Goal: Check status: Check status

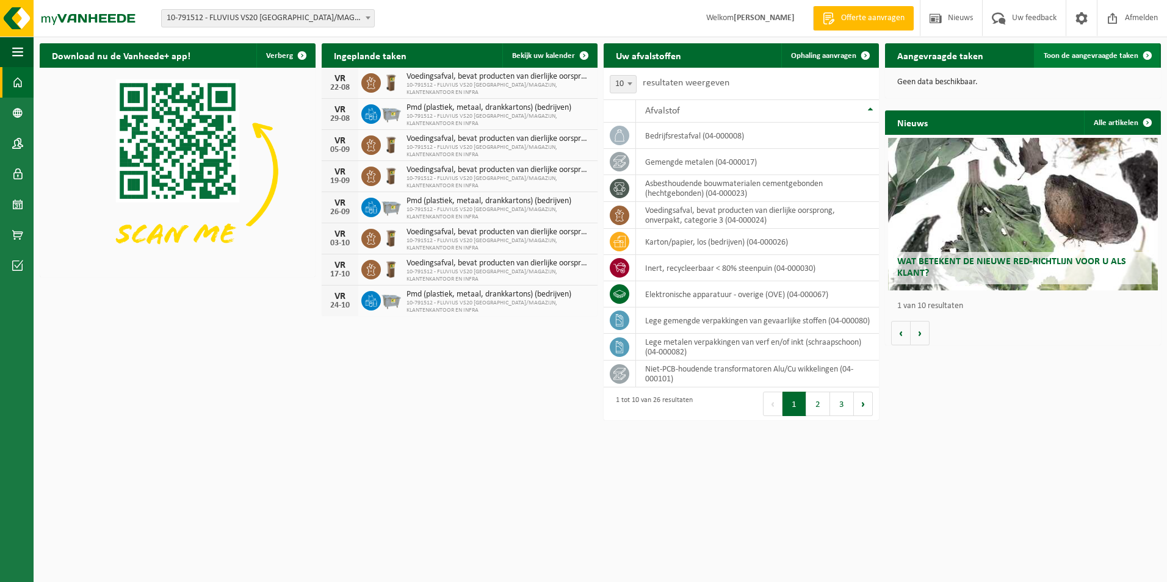
click at [1092, 54] on span "Toon de aangevraagde taken" at bounding box center [1091, 56] width 95 height 8
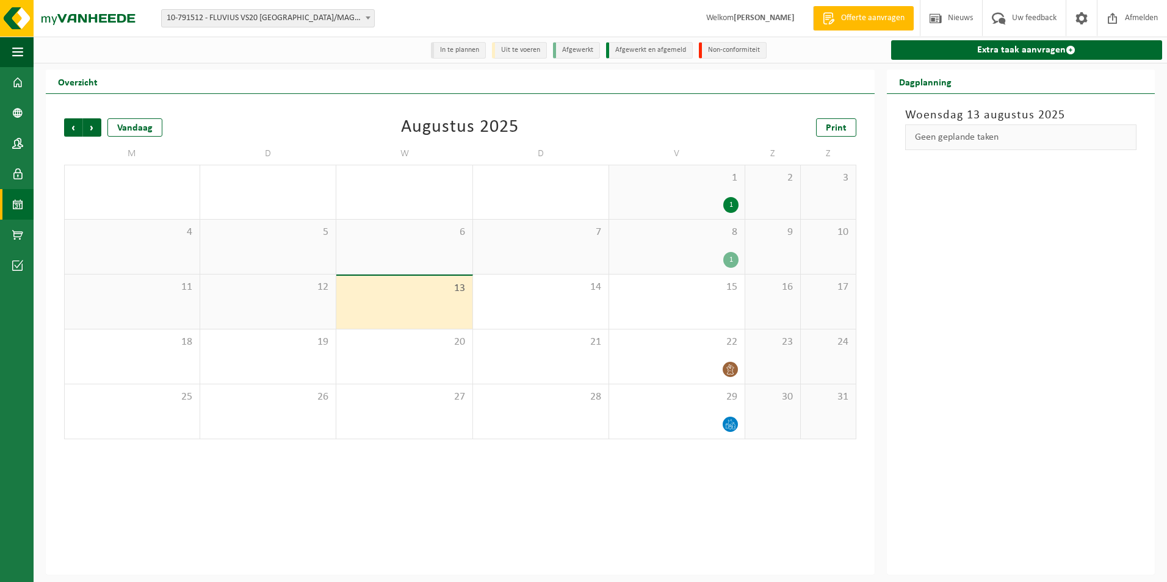
click at [733, 261] on div "1" at bounding box center [730, 260] width 15 height 16
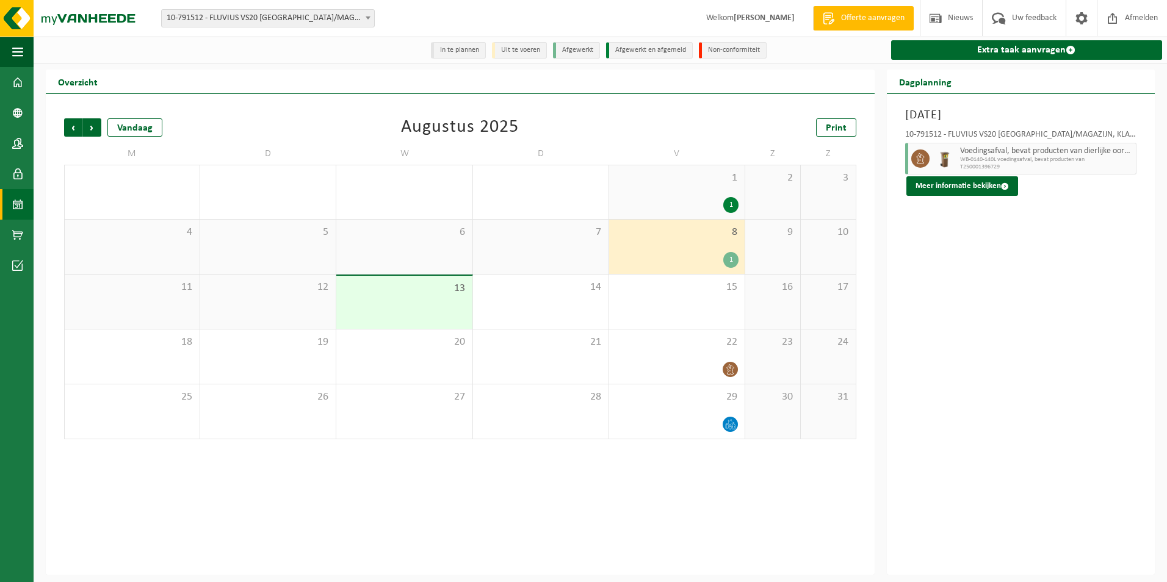
click at [728, 200] on div "1" at bounding box center [730, 205] width 15 height 16
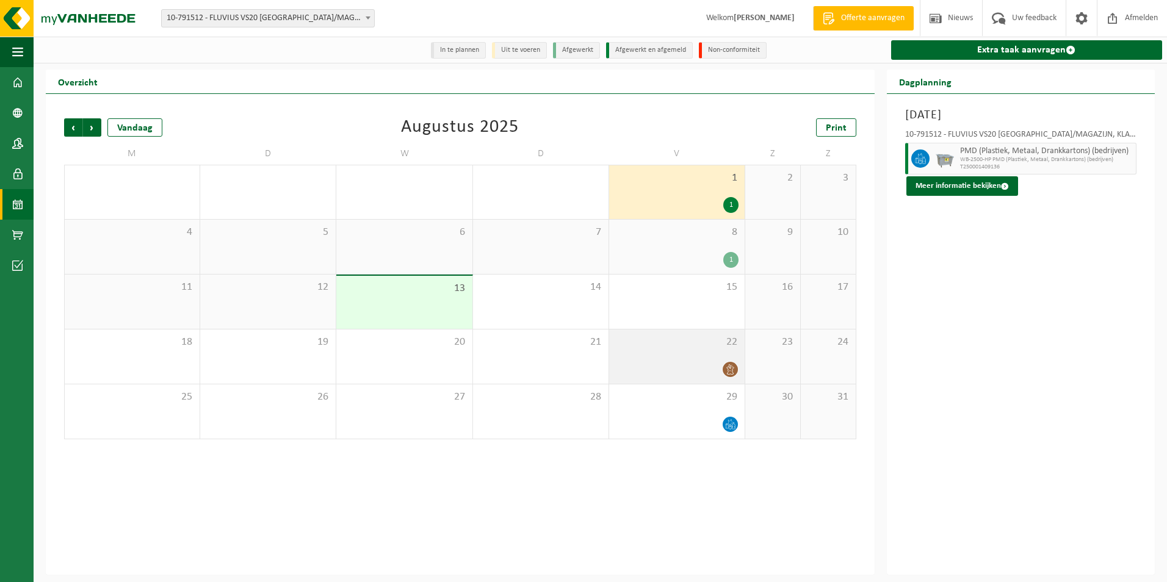
click at [733, 369] on icon at bounding box center [730, 369] width 10 height 10
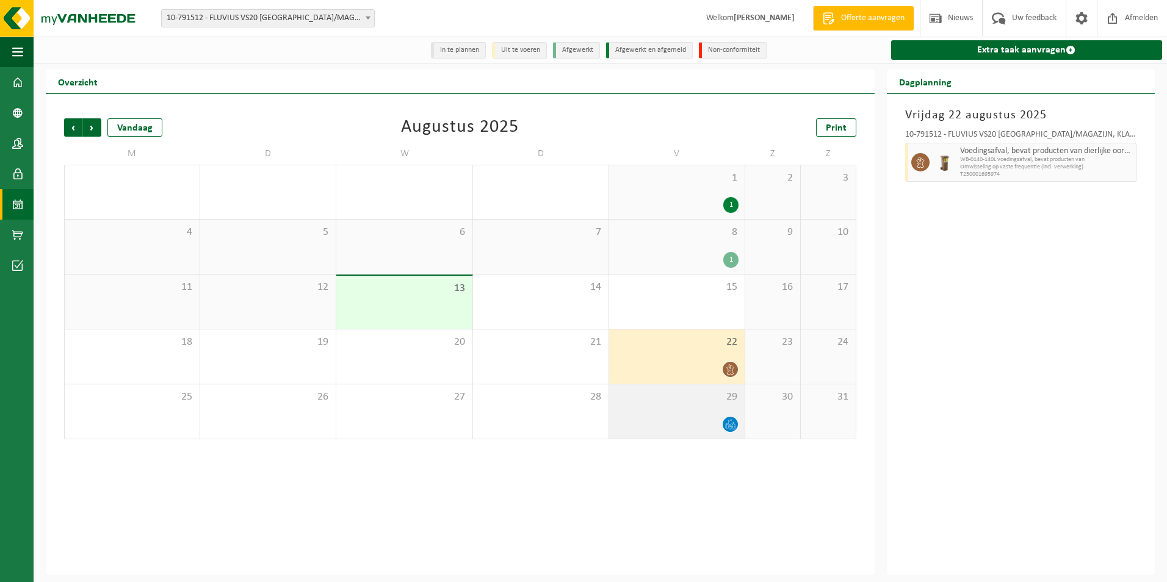
click at [728, 427] on icon at bounding box center [730, 424] width 10 height 10
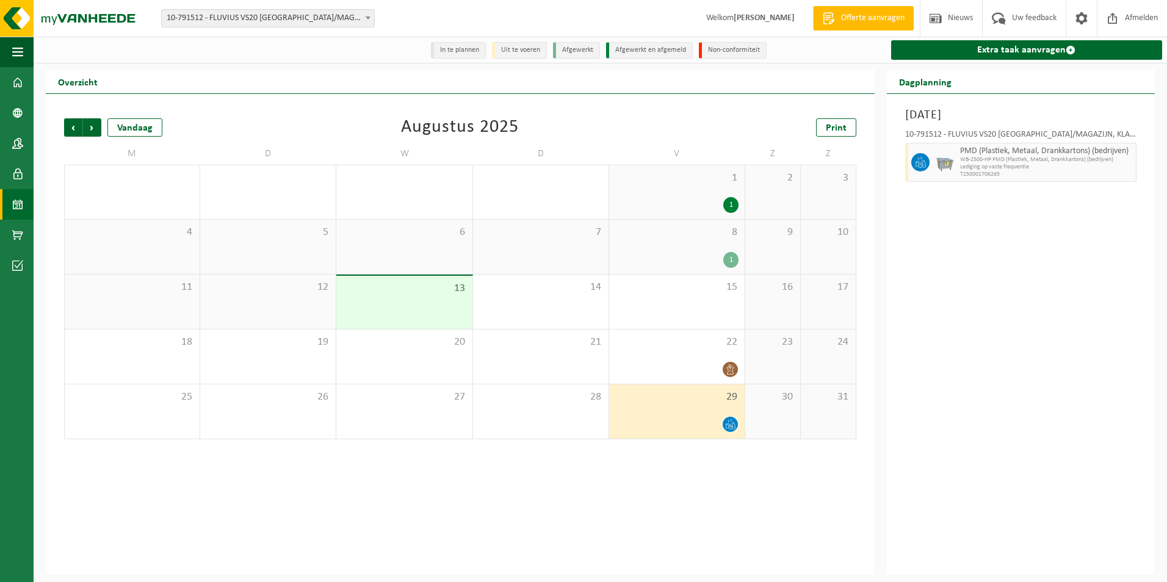
click at [389, 295] on span "13" at bounding box center [403, 288] width 123 height 13
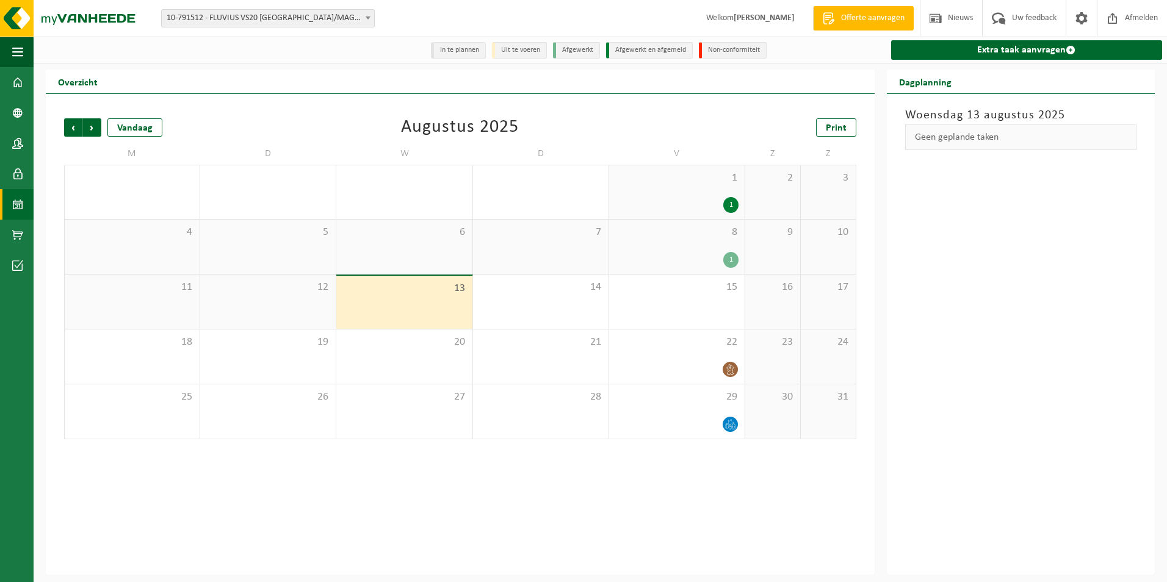
click at [265, 297] on div "12" at bounding box center [268, 302] width 136 height 54
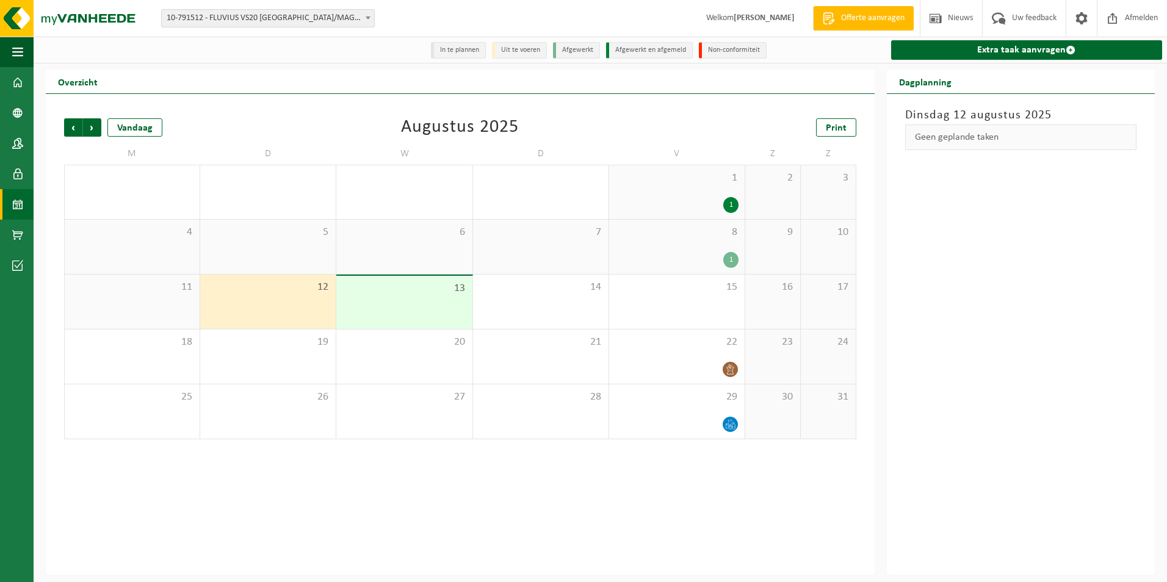
click at [153, 308] on div "11" at bounding box center [132, 302] width 135 height 54
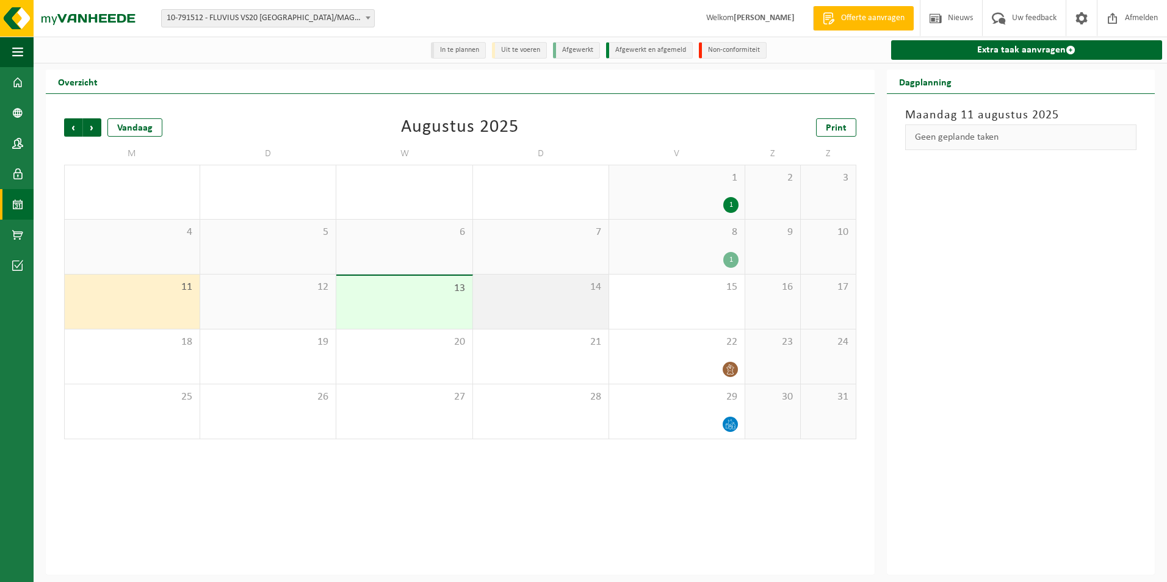
click at [582, 310] on div "14" at bounding box center [541, 302] width 136 height 54
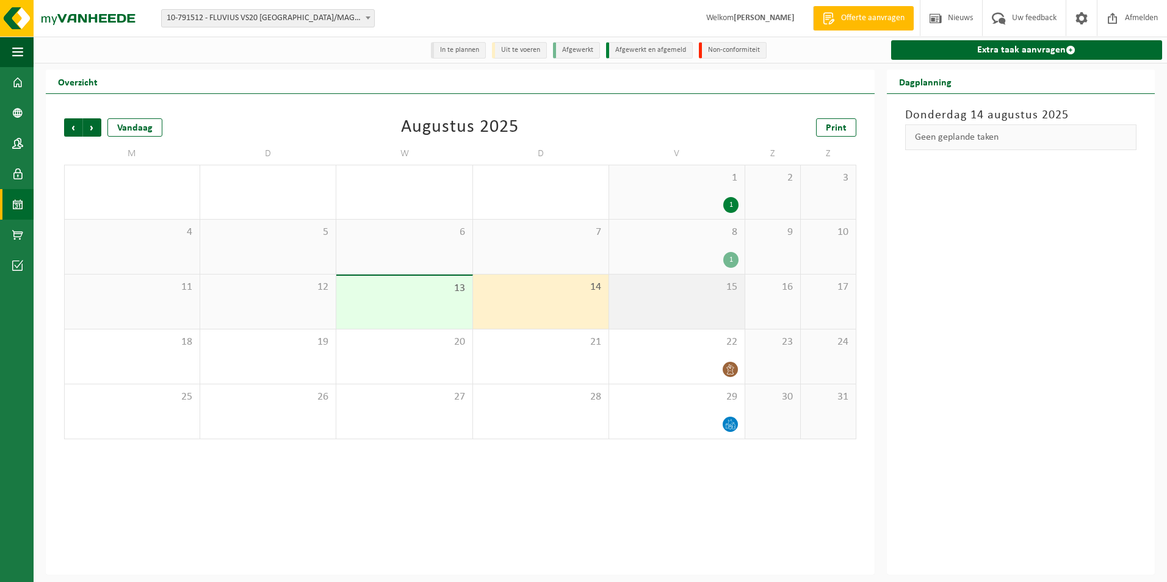
click at [658, 305] on div "15" at bounding box center [677, 302] width 136 height 54
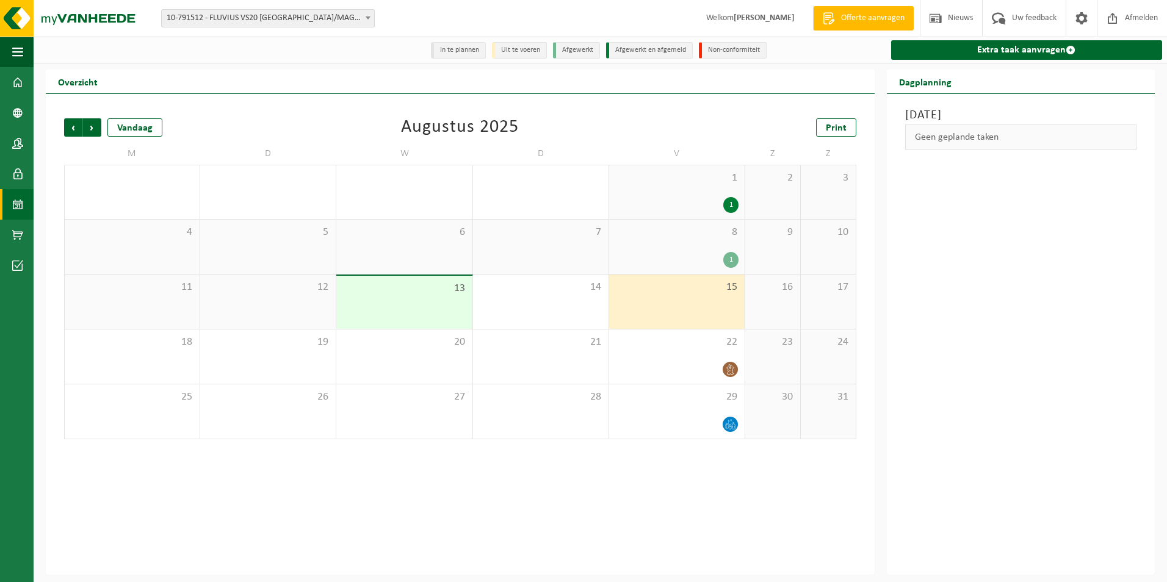
click at [667, 256] on div "1" at bounding box center [676, 260] width 123 height 16
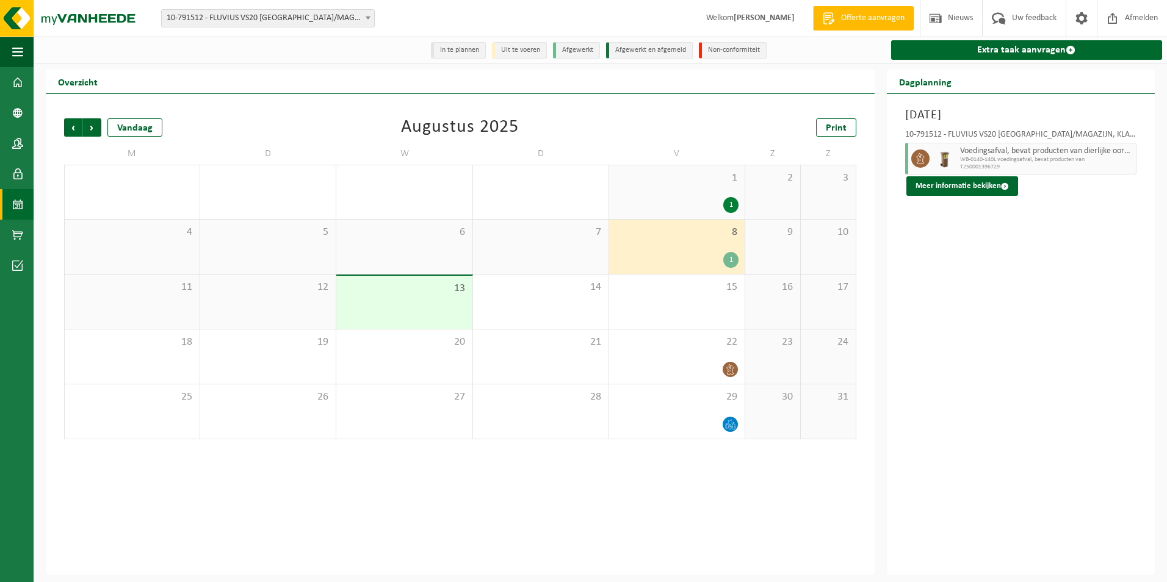
click at [555, 256] on div "7" at bounding box center [541, 247] width 136 height 54
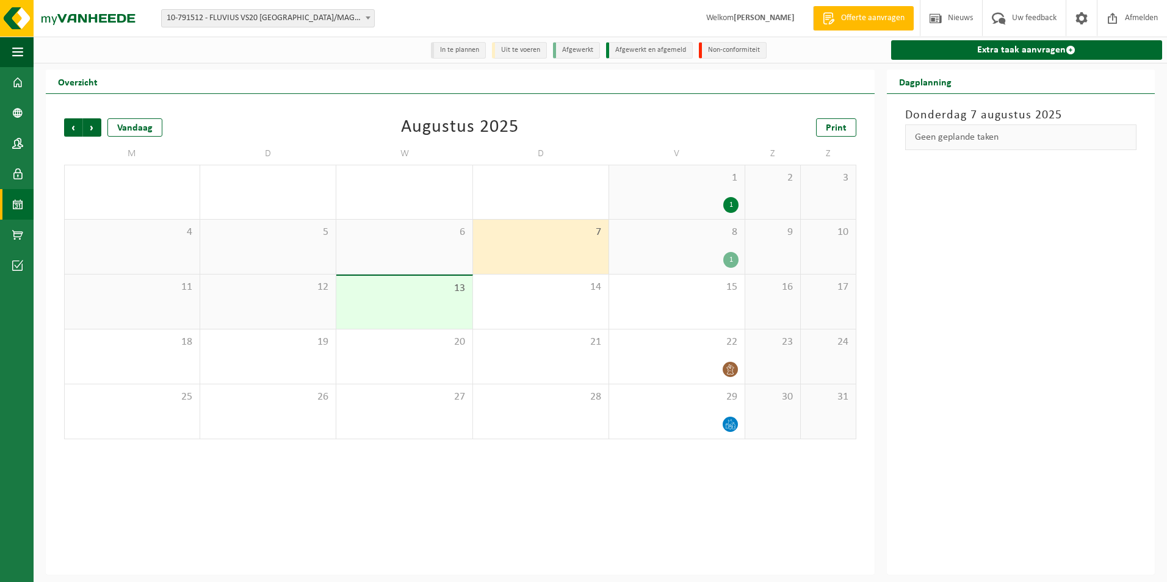
click at [432, 247] on div "6" at bounding box center [404, 247] width 136 height 54
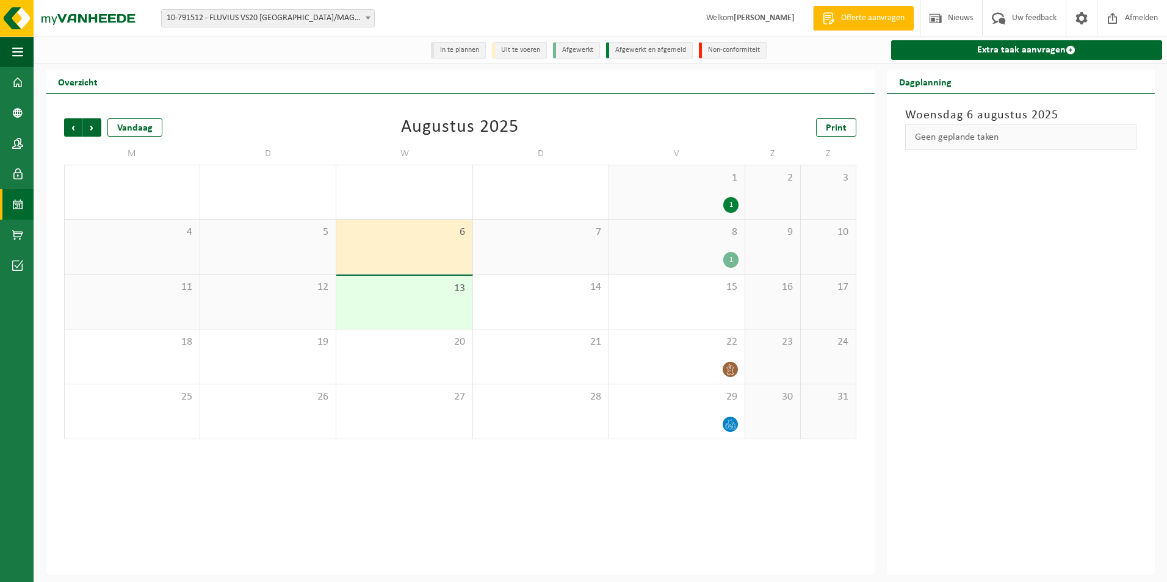
click at [330, 239] on div "5" at bounding box center [268, 247] width 136 height 54
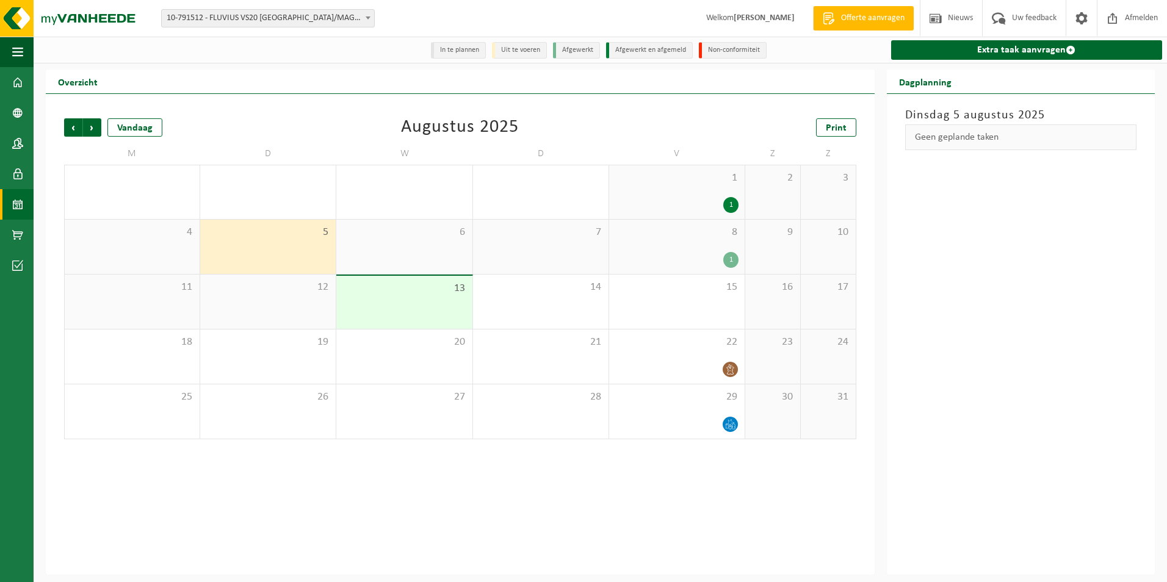
click at [185, 244] on div "4" at bounding box center [132, 247] width 135 height 54
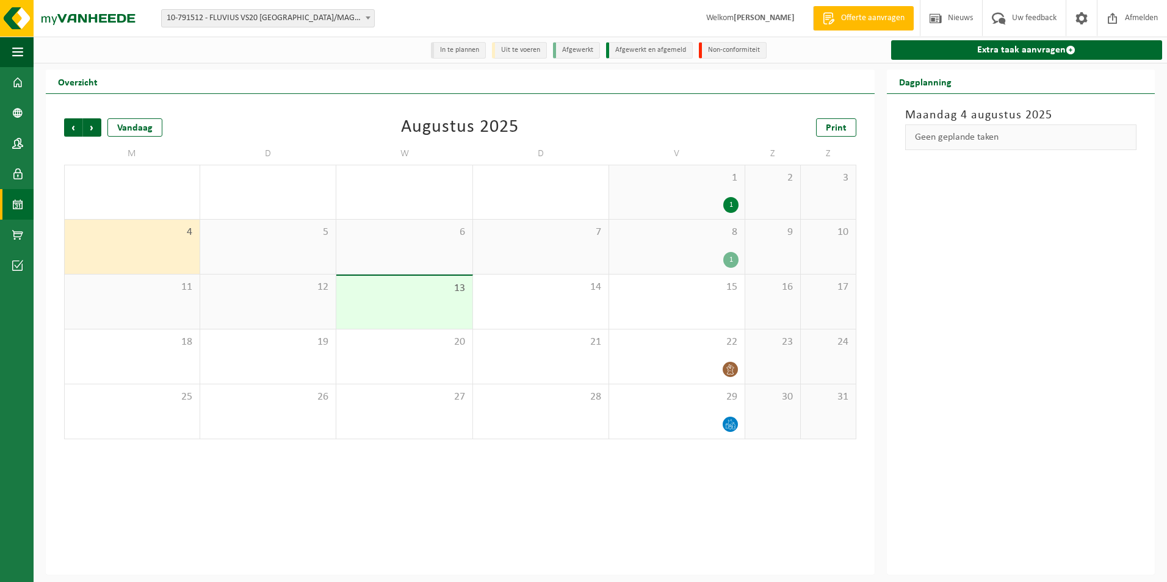
click at [639, 199] on div "1" at bounding box center [676, 205] width 123 height 16
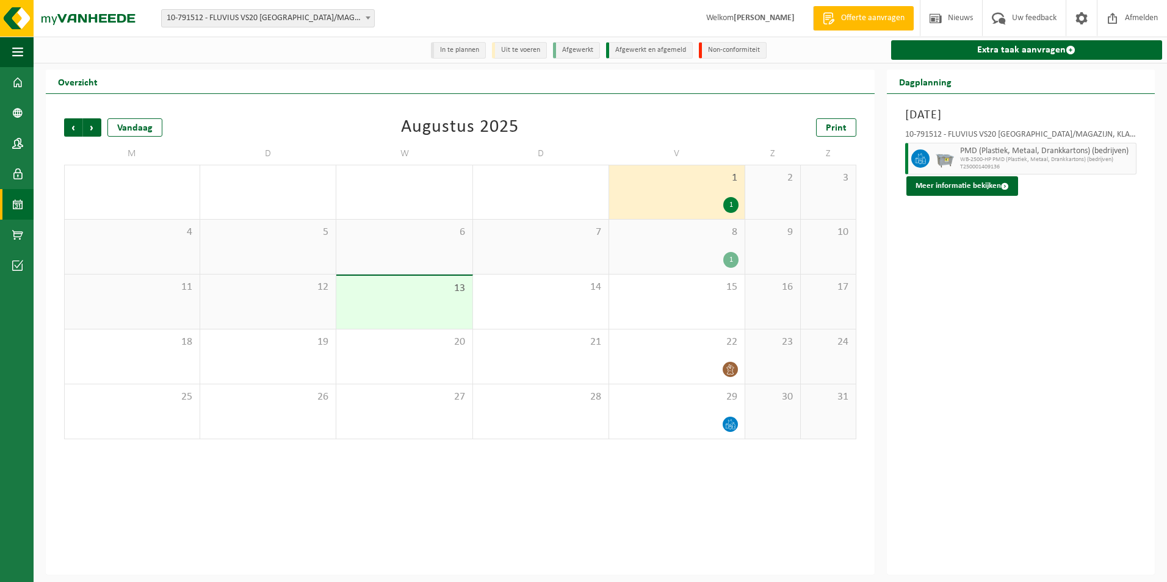
click at [552, 252] on div "7" at bounding box center [541, 247] width 136 height 54
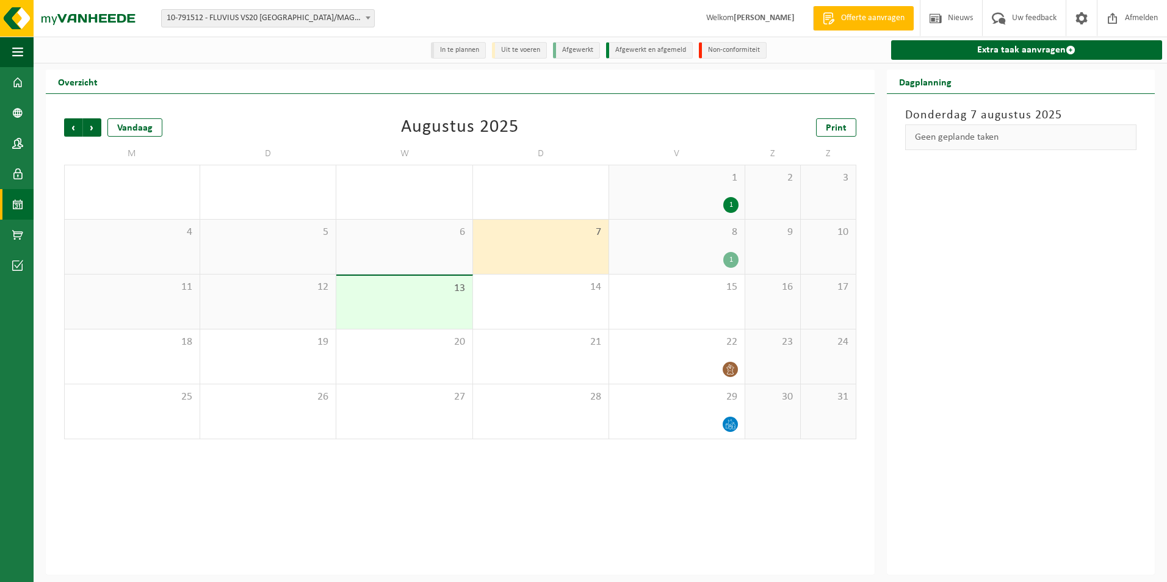
click at [668, 239] on span "8" at bounding box center [676, 232] width 123 height 13
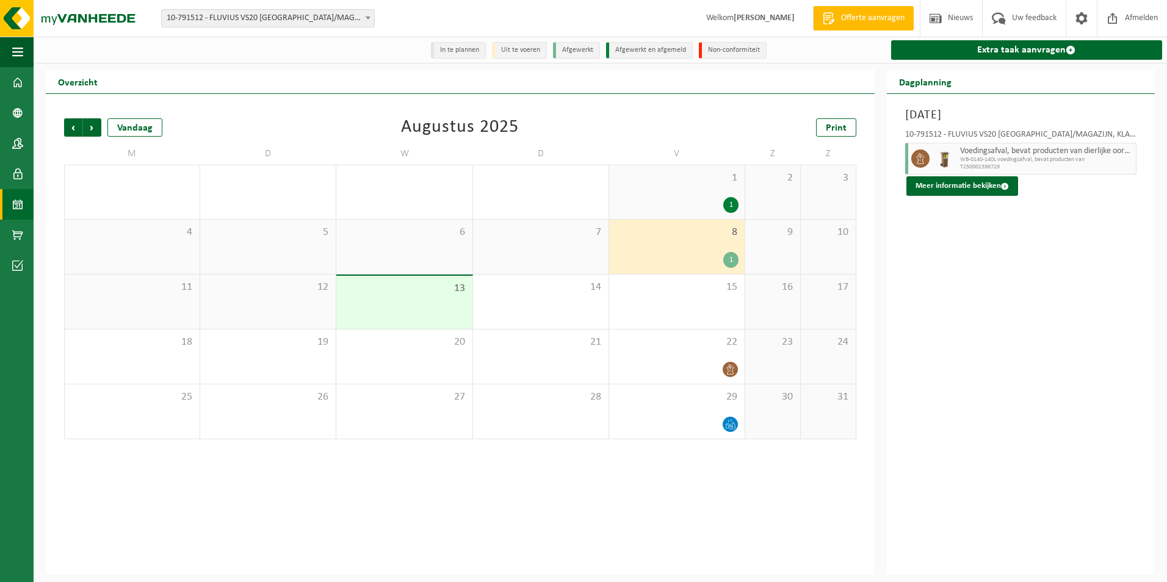
click at [295, 252] on div "5" at bounding box center [268, 247] width 136 height 54
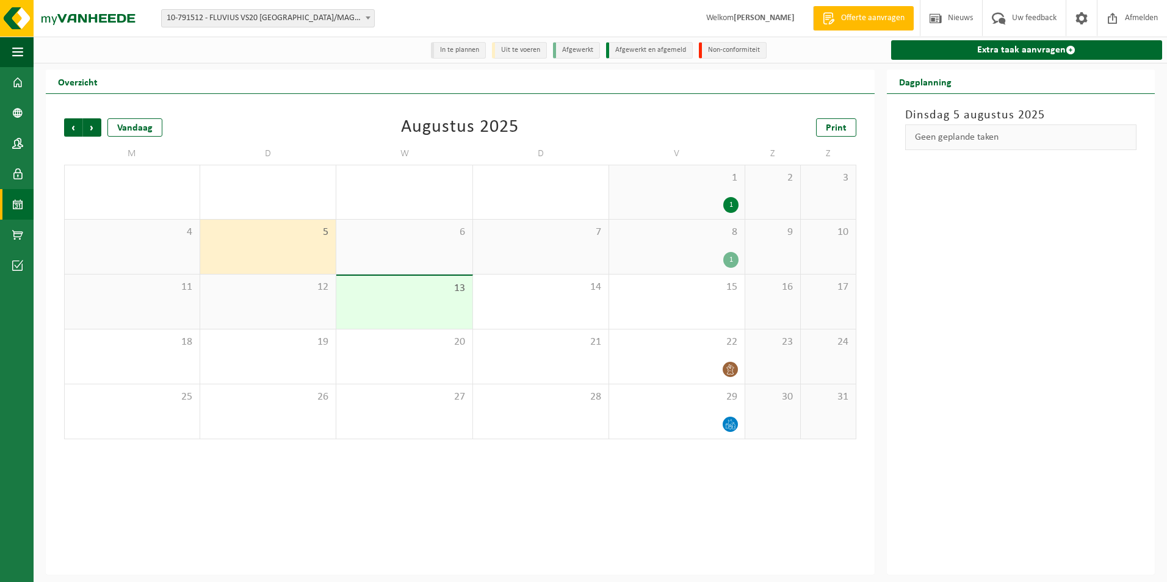
click at [170, 251] on div "4" at bounding box center [132, 247] width 135 height 54
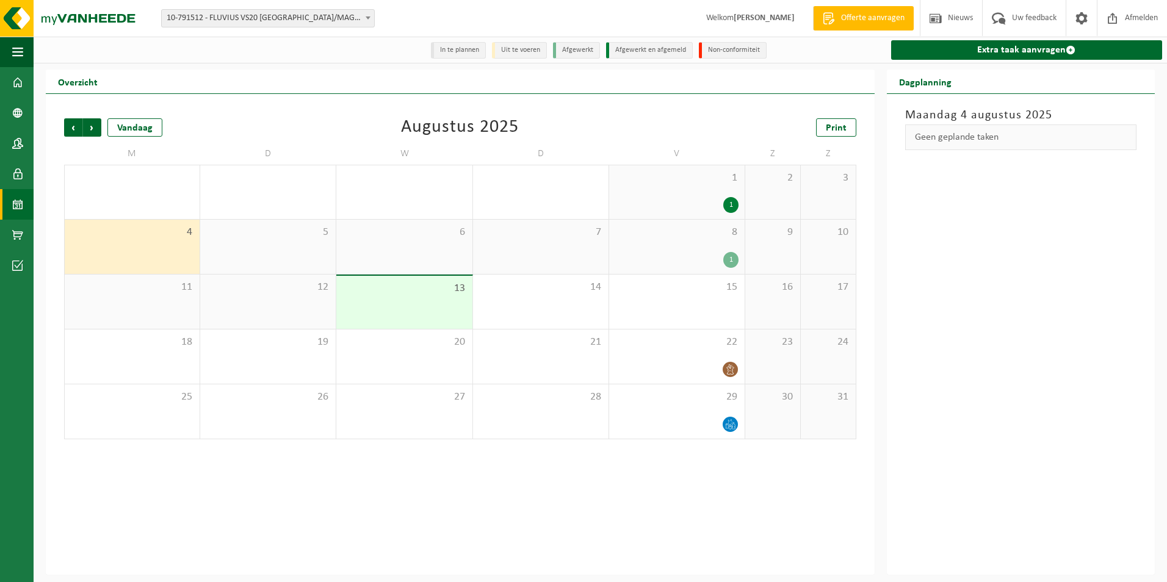
click at [426, 317] on div "13" at bounding box center [404, 302] width 136 height 53
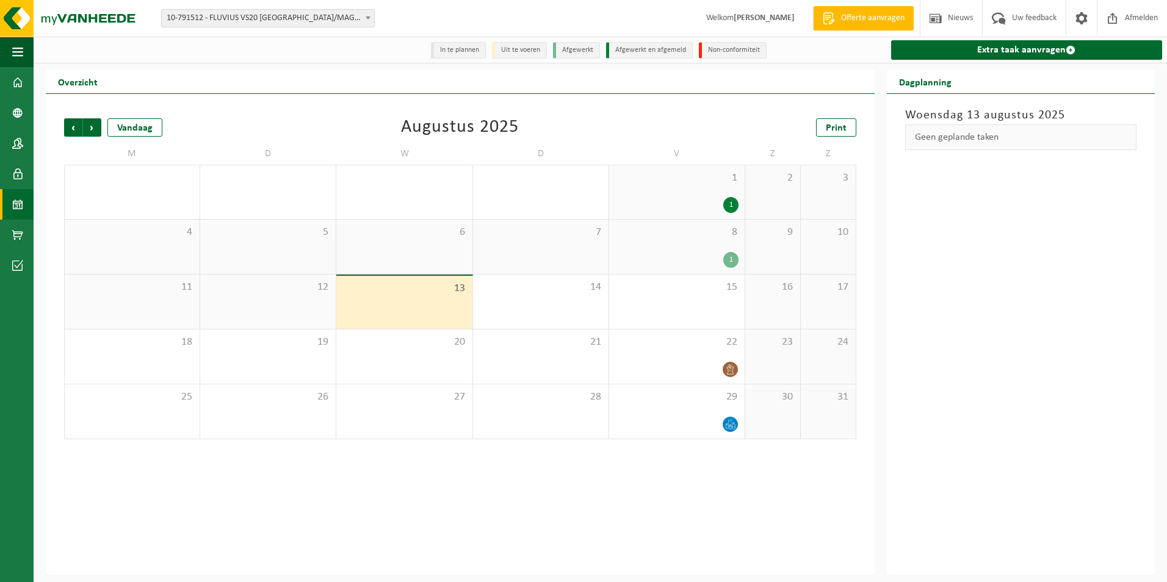
click at [504, 52] on li "Uit te voeren" at bounding box center [519, 50] width 55 height 16
click at [587, 49] on li "Afgewerkt" at bounding box center [576, 50] width 47 height 16
